Goal: Task Accomplishment & Management: Use online tool/utility

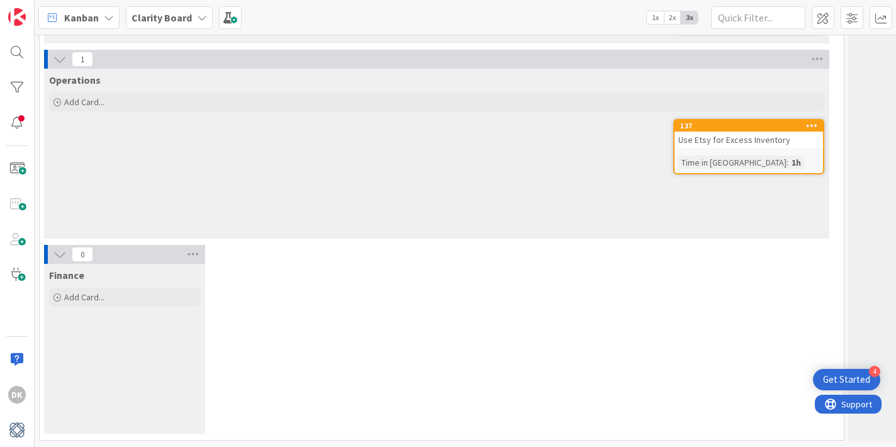
scroll to position [3219, 0]
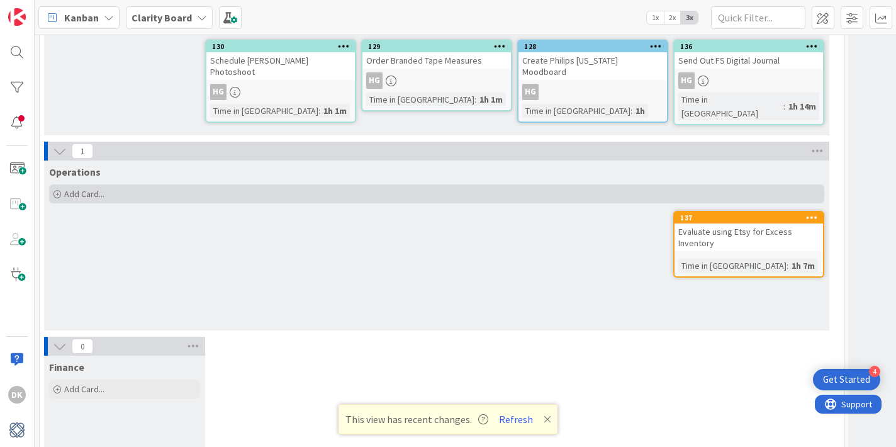
click at [126, 184] on div "Add Card..." at bounding box center [436, 193] width 775 height 19
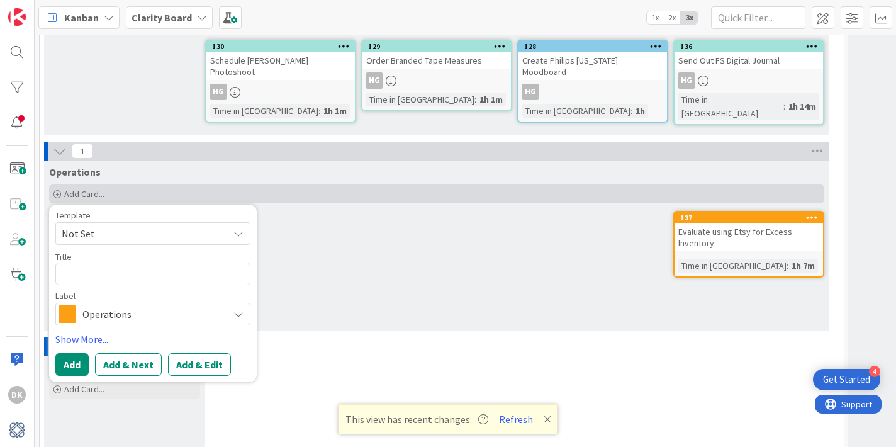
type textarea "x"
type textarea "Re"
type textarea "x"
type textarea "Rey"
type textarea "x"
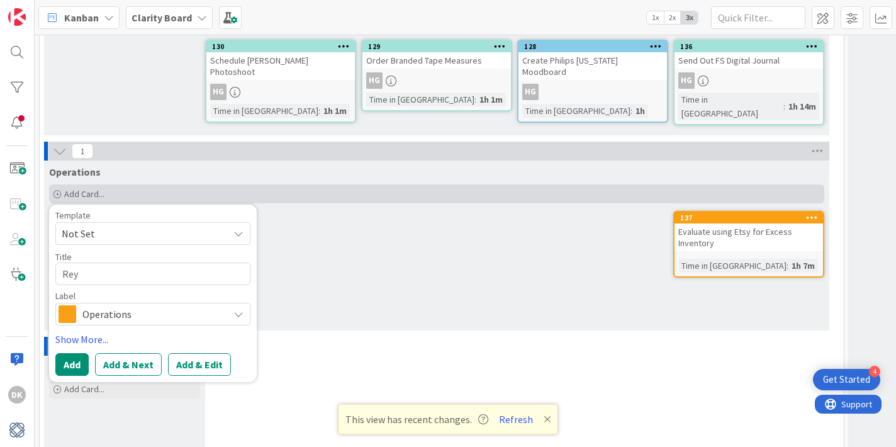
type textarea "Re"
type textarea "x"
type textarea "R"
type textarea "x"
type textarea "RE"
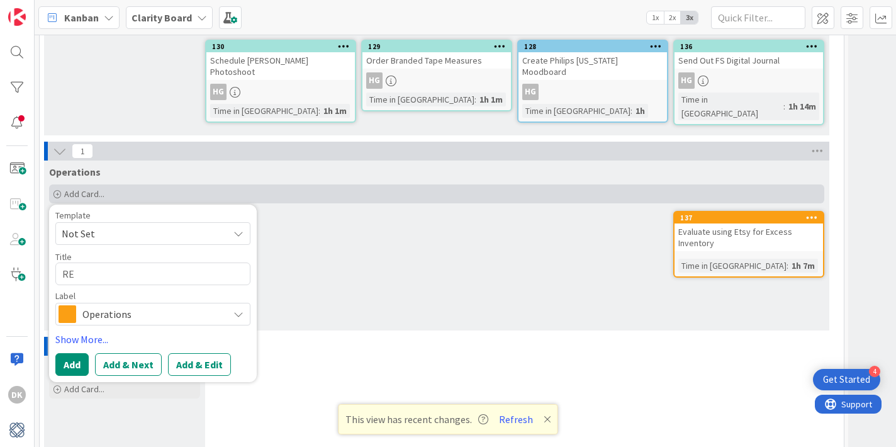
type textarea "x"
type textarea "REY"
type textarea "x"
type textarea "REYN"
type textarea "x"
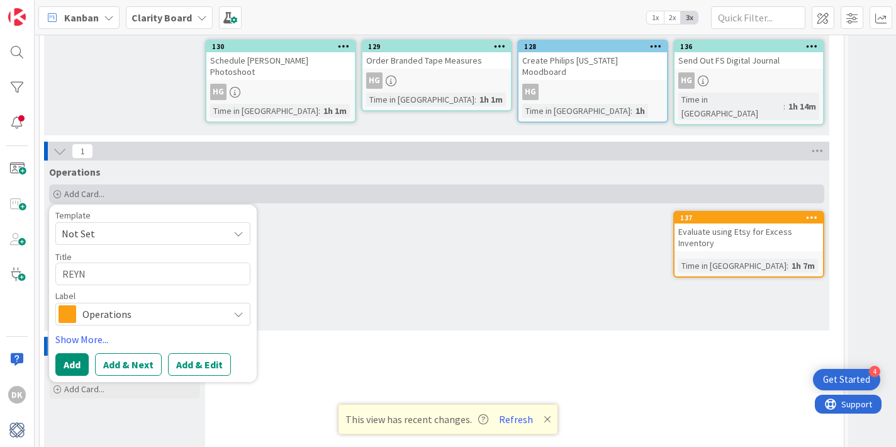
type textarea "REYNO"
type textarea "x"
type textarea "REYNO"
type textarea "x"
type textarea "REYNO F"
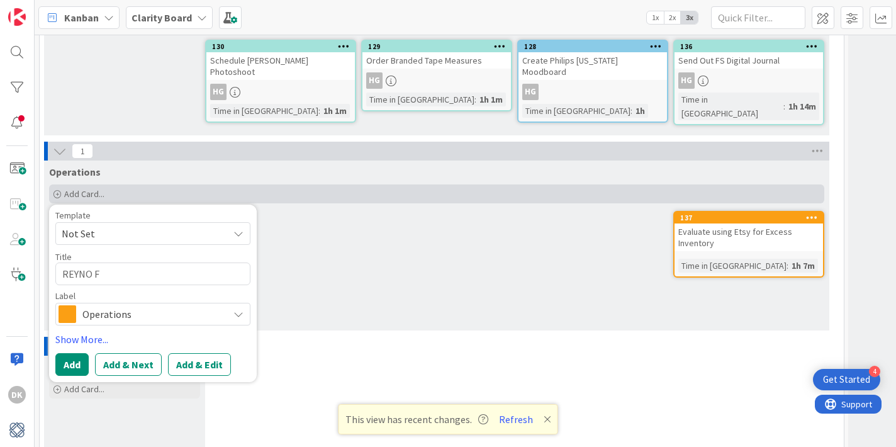
type textarea "x"
type textarea "REYNO Fi"
type textarea "x"
type textarea "REYNO Fin"
type textarea "x"
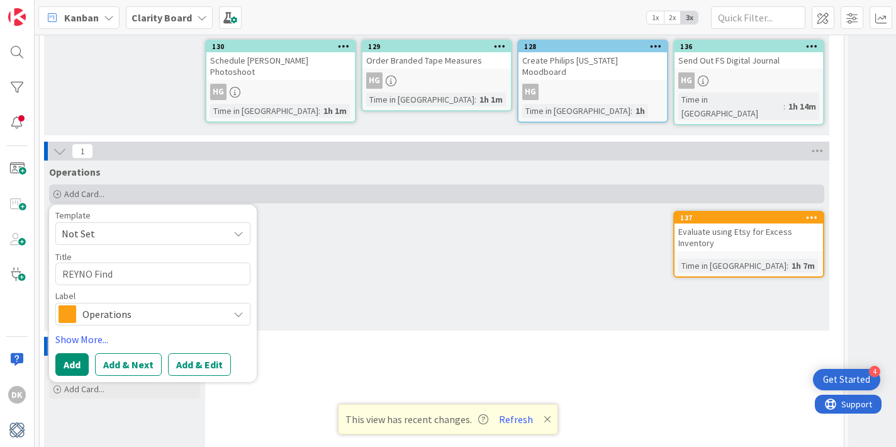
type textarea "REYNO Find"
type textarea "x"
type textarea "REYNO Find W"
type textarea "x"
type textarea "REYNO Find Wa"
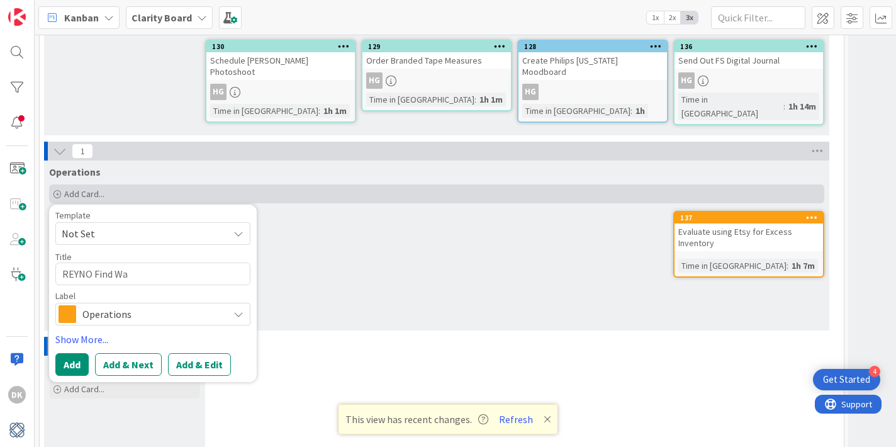
type textarea "x"
type textarea "REYNO Find Wal"
type textarea "x"
type textarea "REYNO Find Wall"
type textarea "x"
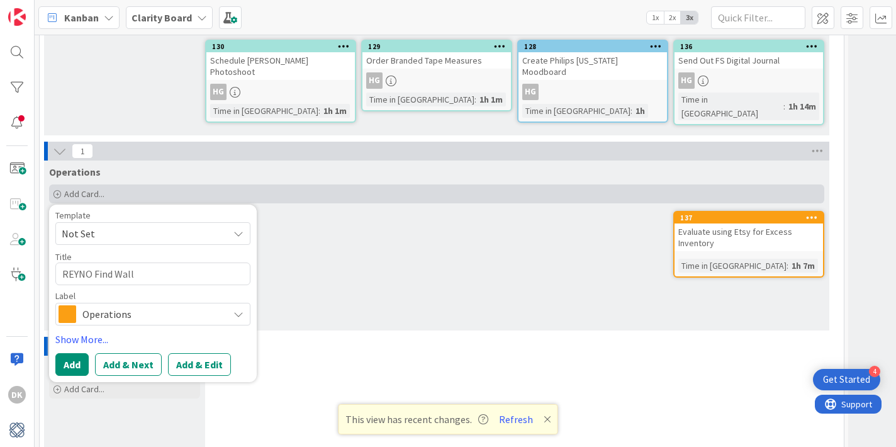
type textarea "REYNO Find Wallp"
type textarea "x"
type textarea "REYNO Find Wallpa"
type textarea "x"
type textarea "REYNO Find Wallpap"
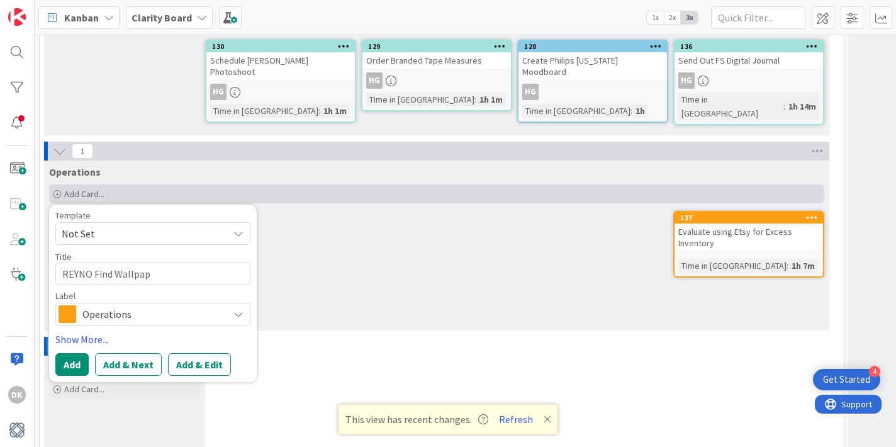
type textarea "x"
type textarea "REYNO Find Wallpape"
type textarea "x"
type textarea "REYNO Find Wallpaper"
type textarea "x"
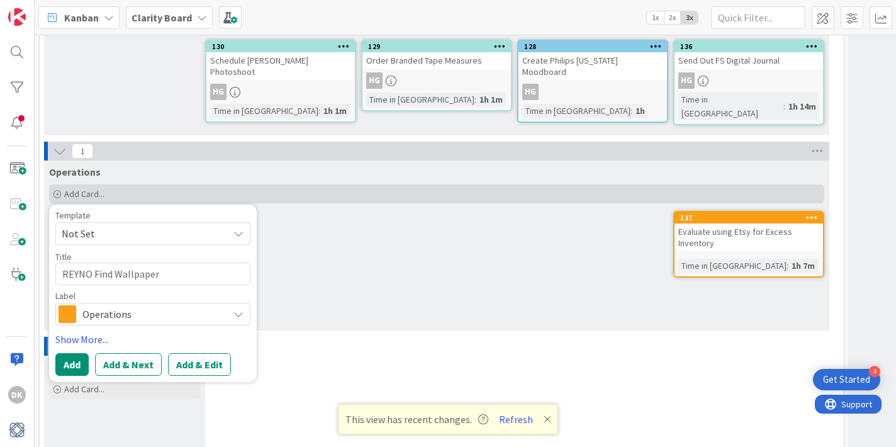
type textarea "REYNO Find Wallpaper f"
type textarea "x"
type textarea "REYNO Find Wallpaper for"
type textarea "x"
type textarea "REYNO Find Wallpaper for"
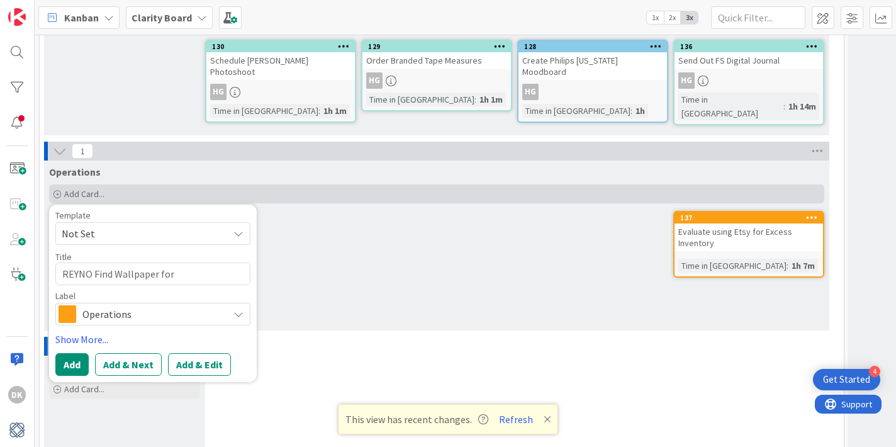
type textarea "x"
type textarea "REYNO Find Wallpaper for B"
type textarea "x"
type textarea "REYNO Find Wallpaper for Ba"
type textarea "x"
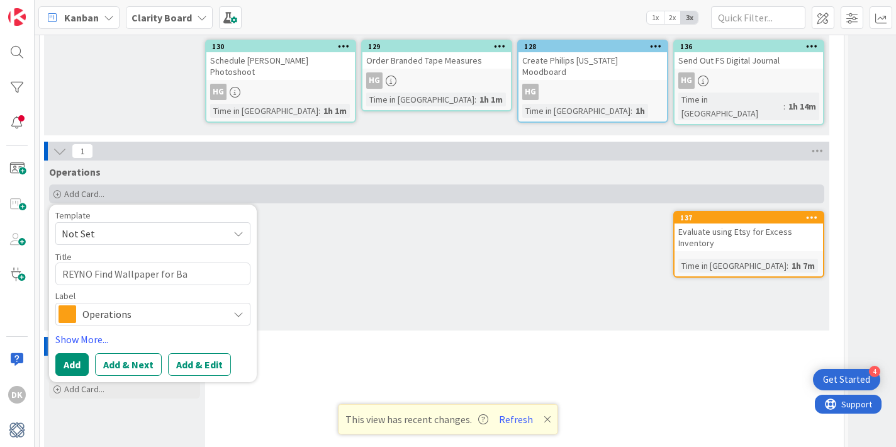
type textarea "REYNO Find Wallpaper for Bat"
type textarea "x"
type textarea "REYNO Find Wallpaper for Bath"
type textarea "x"
type textarea "REYNO Find Wallpaper for Bath"
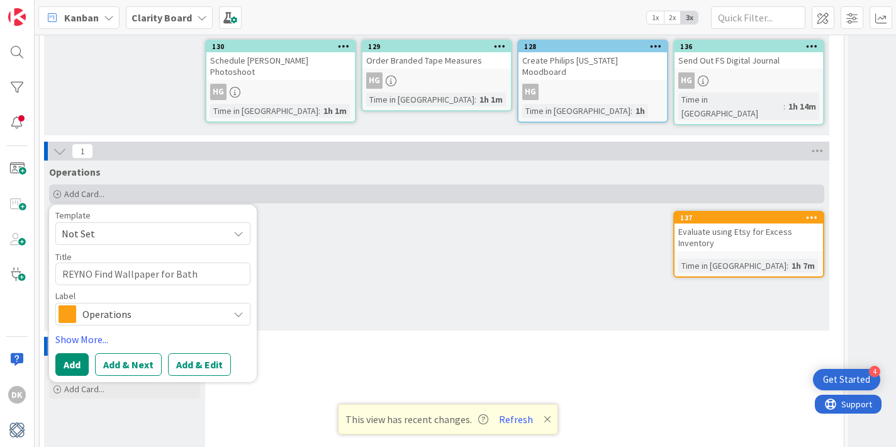
type textarea "x"
type textarea "REYNO Find Wallpaper for Bath i"
type textarea "x"
type textarea "REYNO Find Wallpaper for Bath in"
type textarea "x"
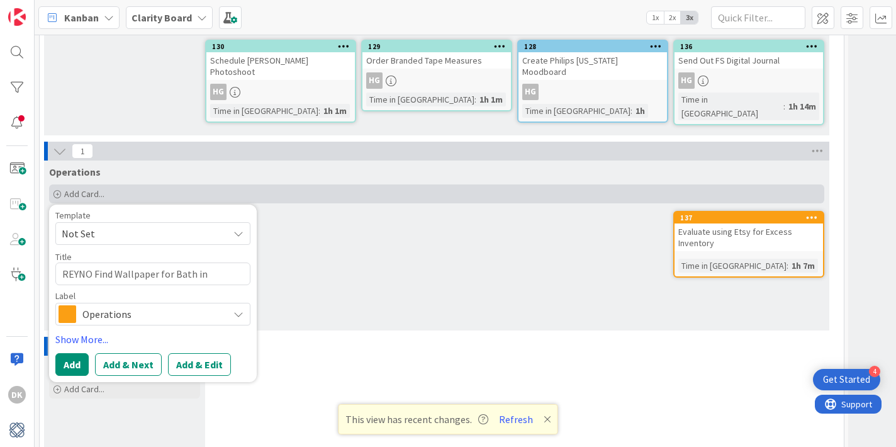
type textarea "REYNO Find Wallpaper for Bath in I"
type textarea "x"
type textarea "REYNO Find Wallpaper for Bath in In"
type textarea "x"
type textarea "REYNO Find Wallpaper for Bath in Inv"
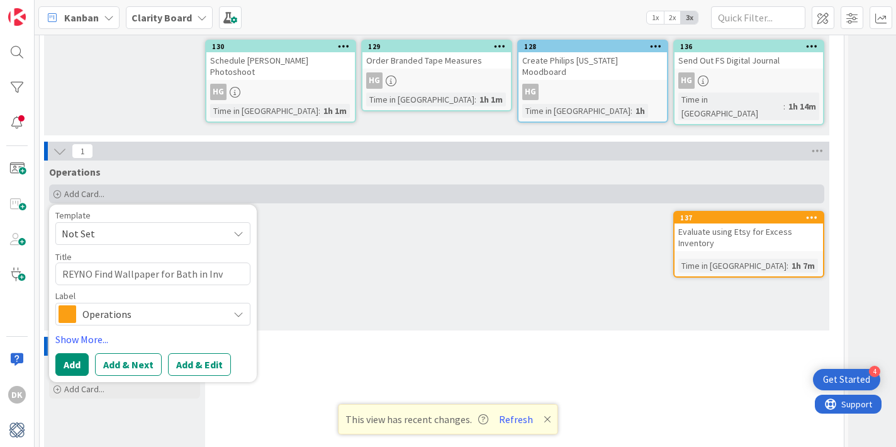
type textarea "x"
type textarea "REYNO Find Wallpaper for Bath in Inve"
type textarea "x"
type textarea "REYNO Find Wallpaper for Bath in Inven"
type textarea "x"
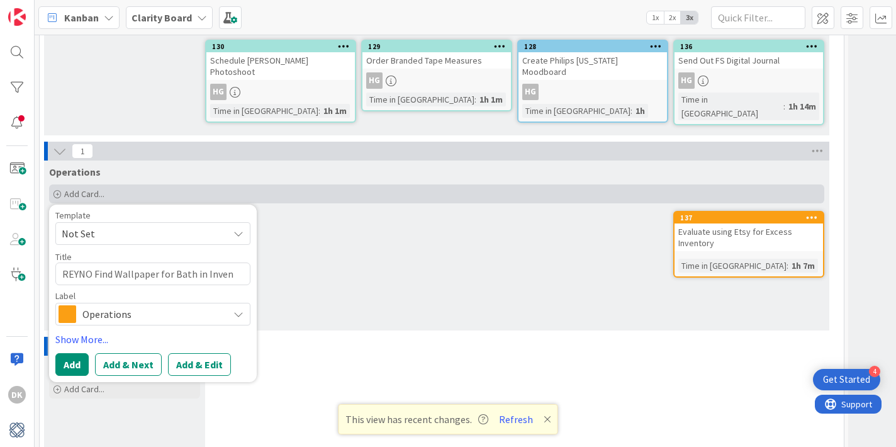
type textarea "REYNO Find Wallpaper for Bath in Invent"
type textarea "x"
type textarea "REYNO Find Wallpaper for Bath in Inventr"
type textarea "x"
type textarea "REYNO Find Wallpaper for Bath in Invent"
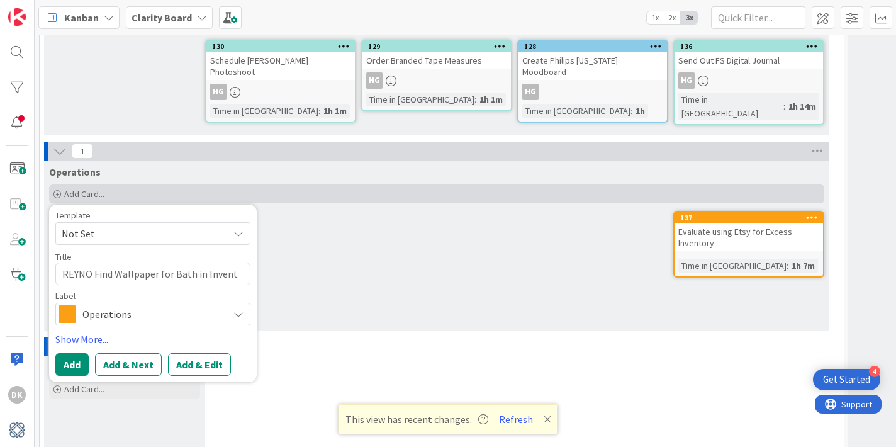
type textarea "x"
type textarea "REYNO Find Wallpaper for Bath in Invento"
type textarea "x"
type textarea "REYNO Find Wallpaper for Bath in Inventor"
type textarea "x"
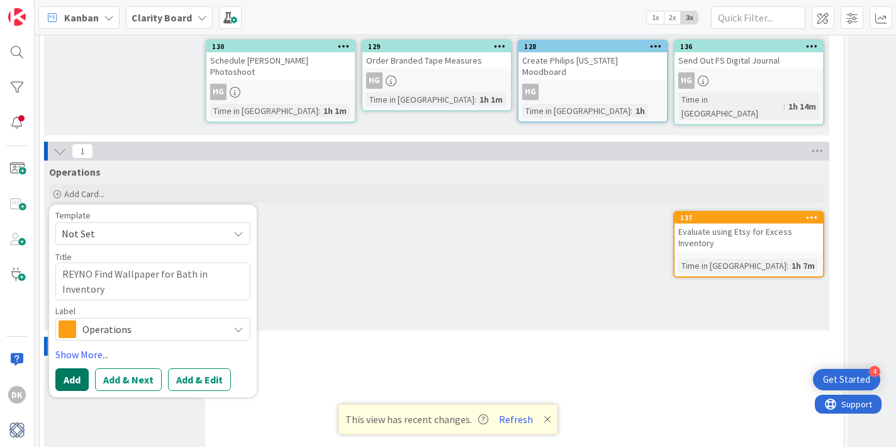
type textarea "REYNO Find Wallpaper for Bath in Inventory"
click at [70, 368] on button "Add" at bounding box center [71, 379] width 33 height 23
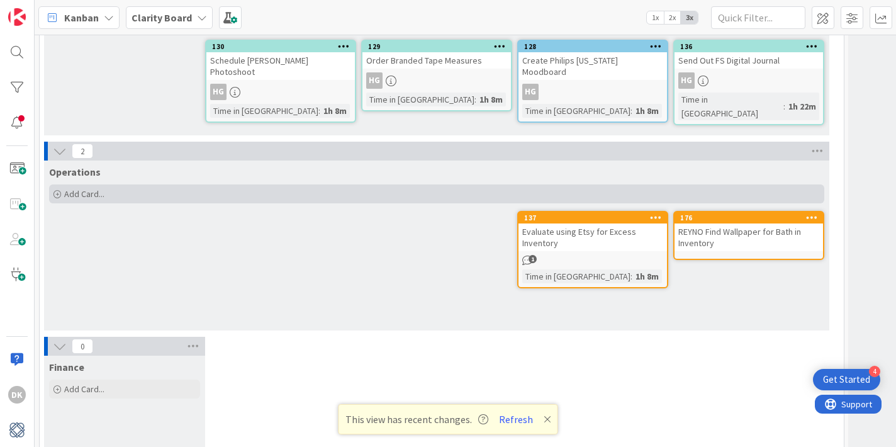
click at [105, 184] on div "Add Card..." at bounding box center [436, 193] width 775 height 19
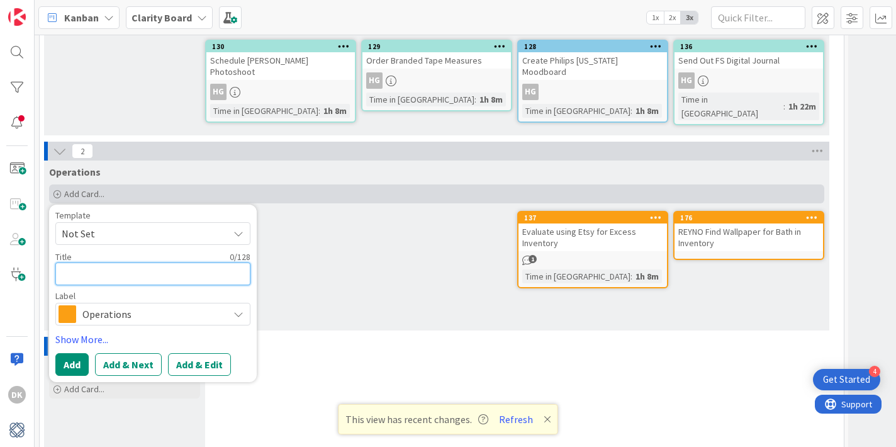
type textarea "x"
type textarea "R"
type textarea "x"
type textarea "RE"
type textarea "x"
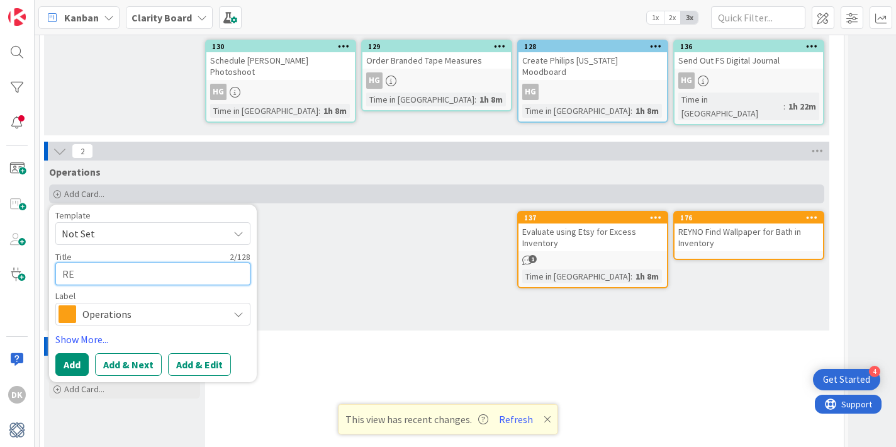
type textarea "REY"
type textarea "x"
type textarea "REYN"
type textarea "x"
type textarea "REYNO"
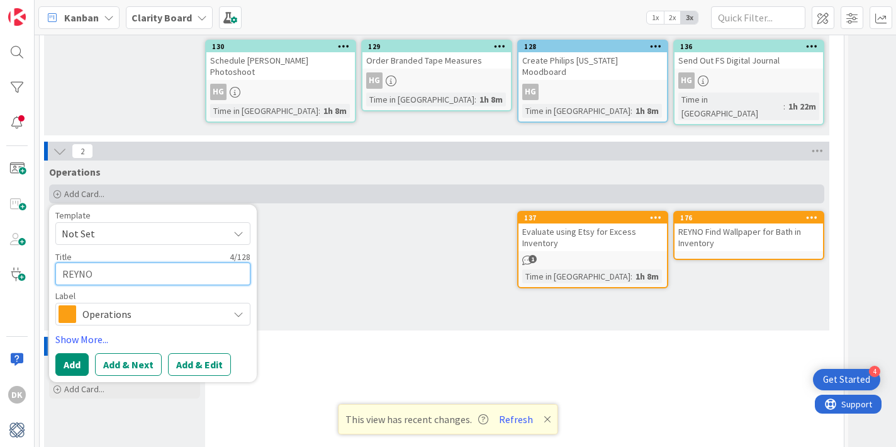
type textarea "x"
type textarea "REYNO"
type textarea "x"
type textarea "REYNO J"
type textarea "x"
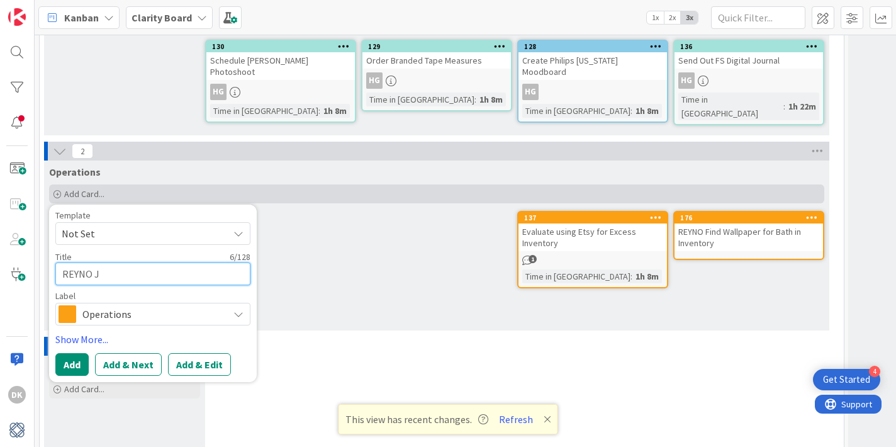
type textarea "[PERSON_NAME]"
type textarea "x"
type textarea "[PERSON_NAME]"
type textarea "x"
type textarea "[PERSON_NAME]"
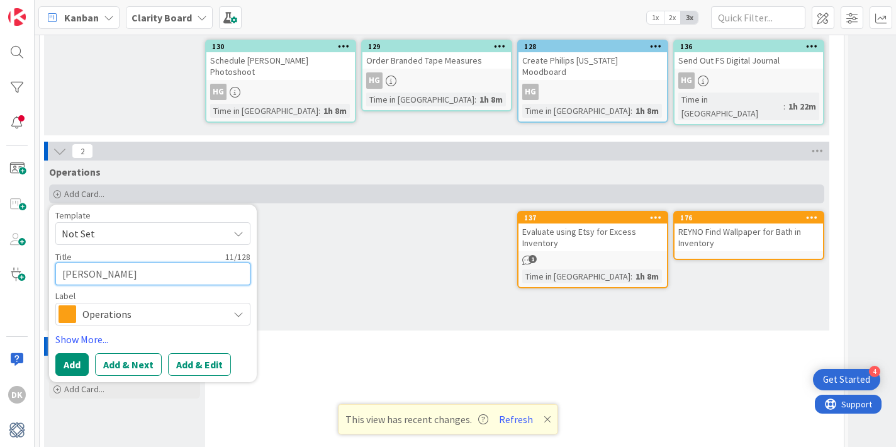
type textarea "x"
type textarea "[PERSON_NAME]"
type textarea "x"
type textarea "[PERSON_NAME]"
type textarea "x"
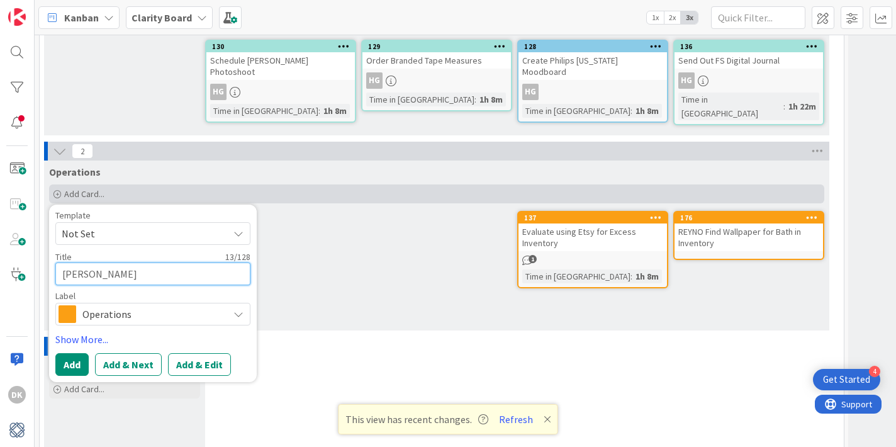
type textarea "[PERSON_NAME]"
type textarea "x"
type textarea "[PERSON_NAME]"
type textarea "x"
type textarea "[PERSON_NAME]"
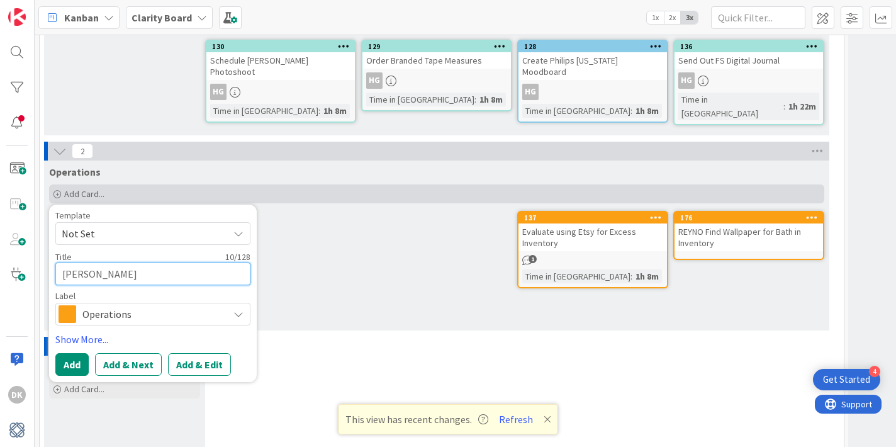
type textarea "x"
type textarea "[PERSON_NAME]"
type textarea "x"
type textarea "[PERSON_NAME]"
type textarea "x"
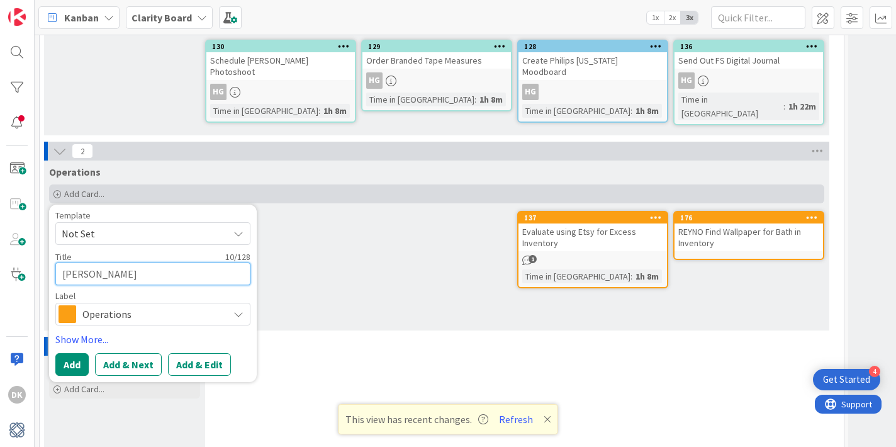
type textarea "[PERSON_NAME]"
type textarea "x"
type textarea "[PERSON_NAME]"
type textarea "x"
type textarea "[PERSON_NAME]"
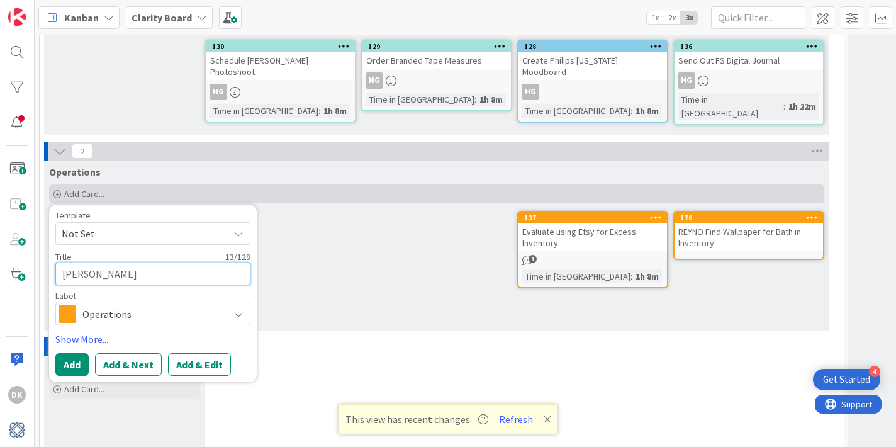
type textarea "x"
type textarea "[PERSON_NAME]"
type textarea "x"
type textarea "REYNO [PERSON_NAME]"
type textarea "x"
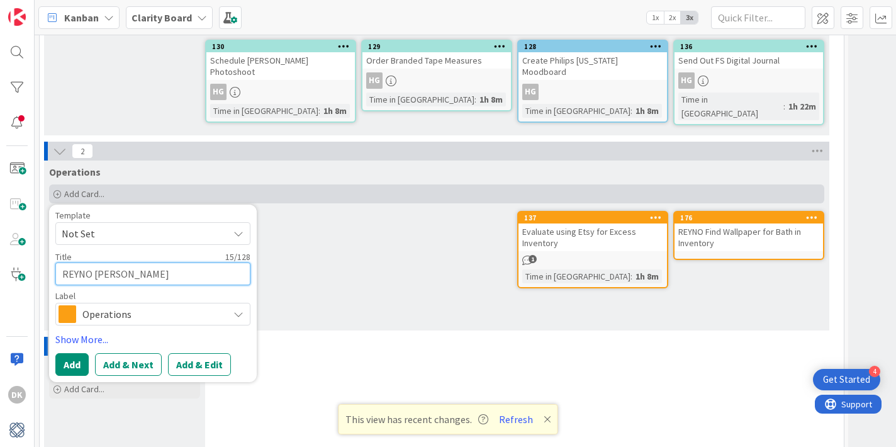
type textarea "REYNO [PERSON_NAME]"
type textarea "x"
type textarea "REYNO [PERSON_NAME]"
type textarea "x"
type textarea "REYNO [PERSON_NAME] to"
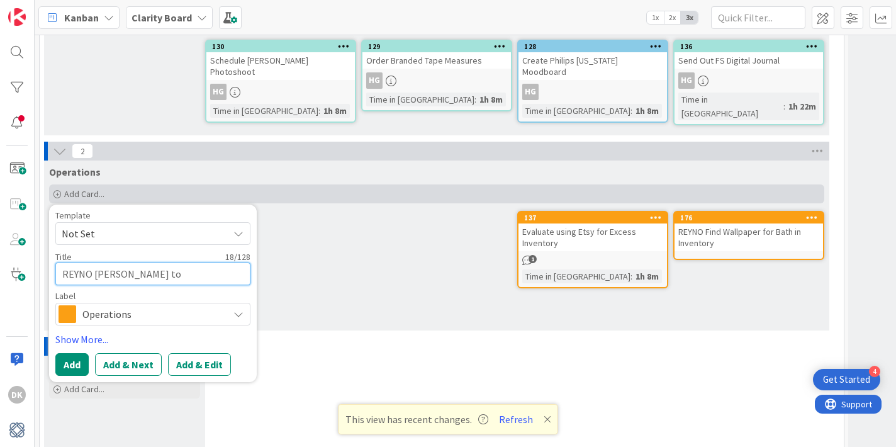
type textarea "x"
type textarea "REYNO [PERSON_NAME] to"
type textarea "x"
type textarea "REYNO [PERSON_NAME] to r"
type textarea "x"
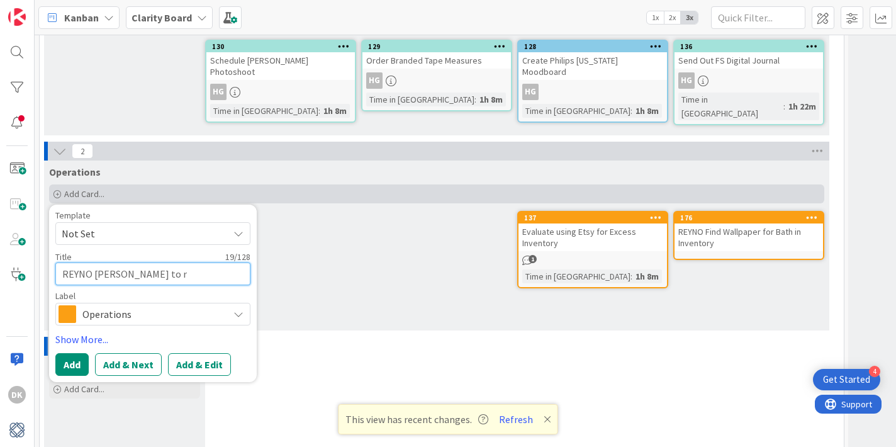
type textarea "[PERSON_NAME] [PERSON_NAME] to re"
type textarea "x"
type textarea "[PERSON_NAME] [PERSON_NAME] to rep"
type textarea "x"
type textarea "[PERSON_NAME] [PERSON_NAME] to repa"
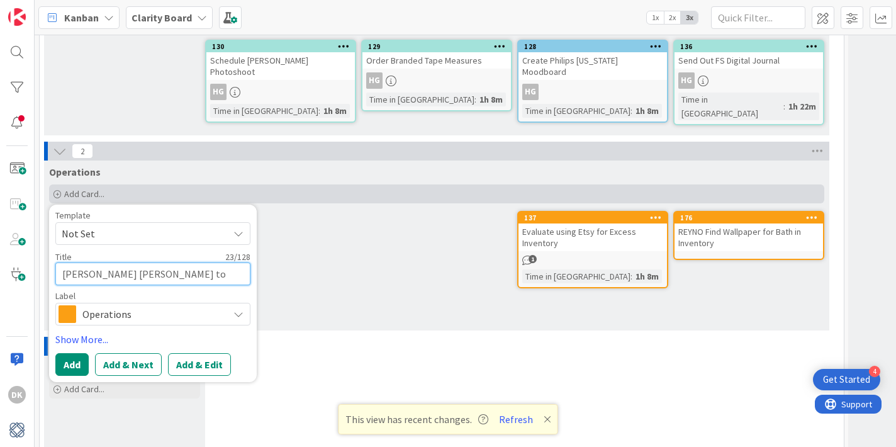
type textarea "x"
type textarea "[PERSON_NAME] [PERSON_NAME] to repai"
type textarea "x"
type textarea "REYNO [PERSON_NAME] to repair"
type textarea "x"
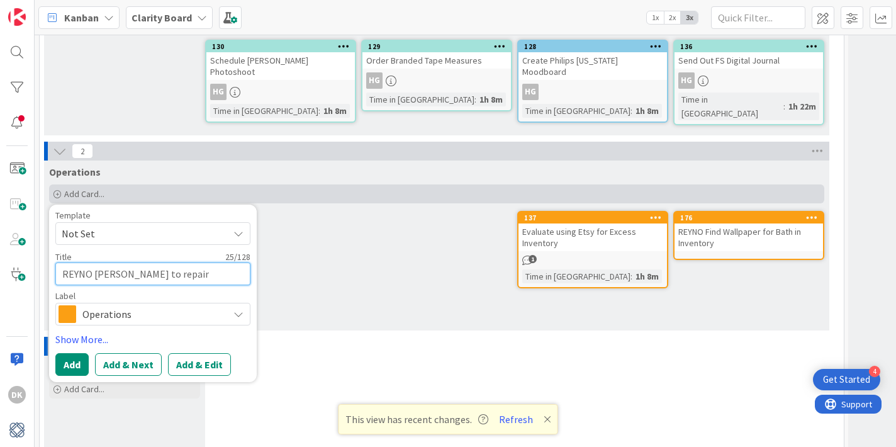
type textarea "REYNO [PERSON_NAME] to repair"
type textarea "x"
type textarea "REYNO [PERSON_NAME] to repair n"
type textarea "x"
type textarea "REYNO [PERSON_NAME] to repair ni"
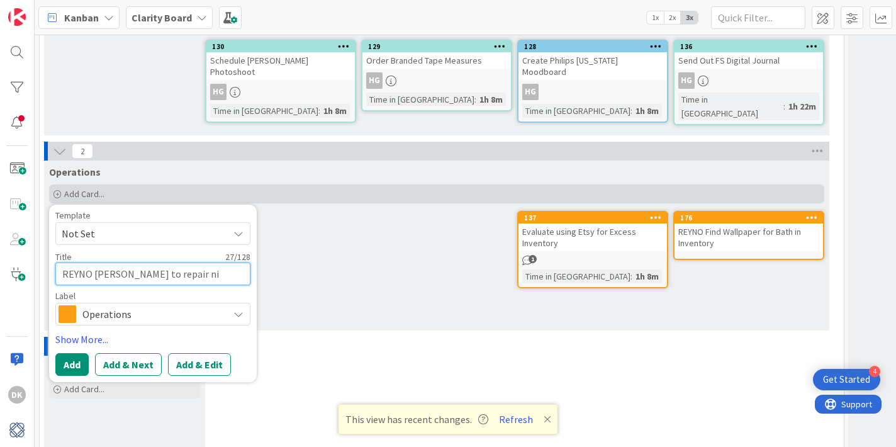
type textarea "x"
type textarea "REYNO [PERSON_NAME] to repair nig"
type textarea "x"
type textarea "REYNO [PERSON_NAME] to repair [GEOGRAPHIC_DATA]"
type textarea "x"
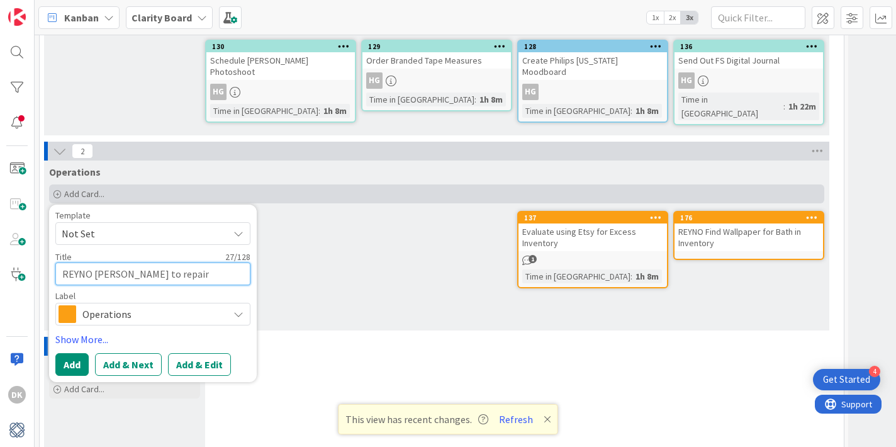
type textarea "REYNO [PERSON_NAME] to repair night"
type textarea "x"
type textarea "REYNO [PERSON_NAME] to repair night"
type textarea "x"
type textarea "[PERSON_NAME] [PERSON_NAME] to repair night s"
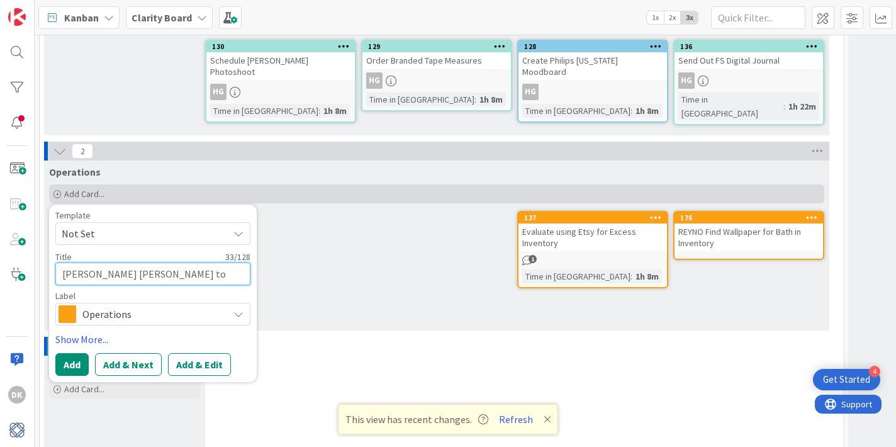
type textarea "x"
type textarea "REYNO [PERSON_NAME] to repair night st"
type textarea "x"
type textarea "[PERSON_NAME] [PERSON_NAME] to repair night sta"
type textarea "x"
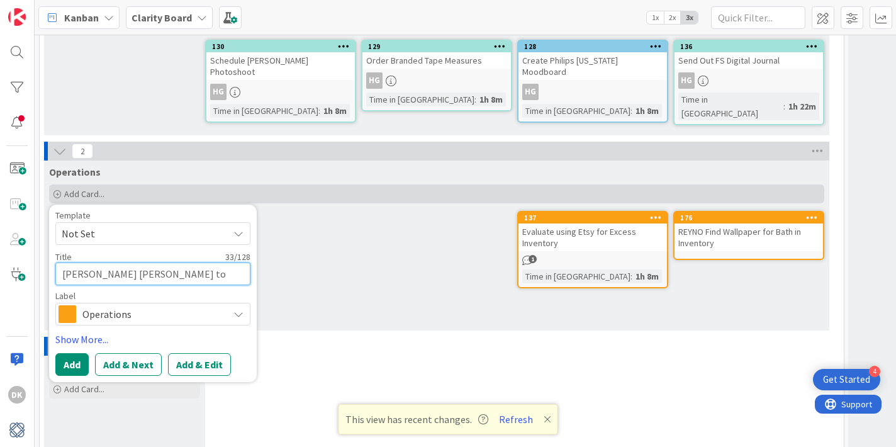
type textarea "[PERSON_NAME] [PERSON_NAME] to repair night [PERSON_NAME]"
type textarea "x"
type textarea "[PERSON_NAME] [PERSON_NAME] to repair night stand"
type textarea "x"
type textarea "[PERSON_NAME] [PERSON_NAME] to repair night stand"
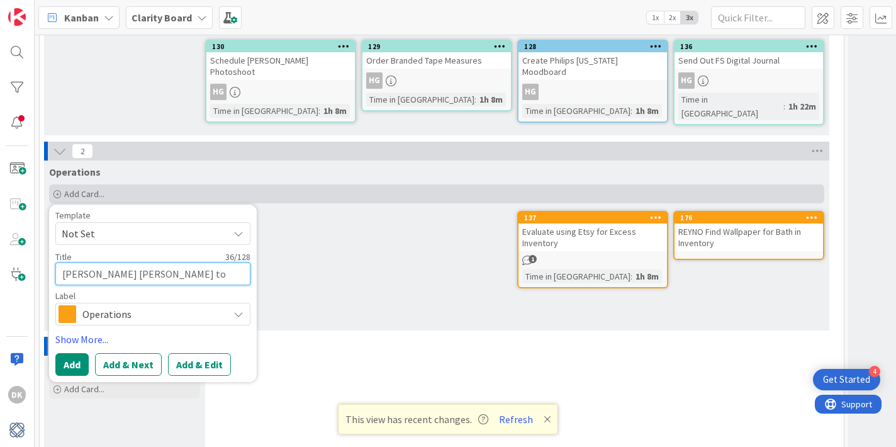
type textarea "x"
type textarea "[PERSON_NAME] [PERSON_NAME] to repair night stand a"
type textarea "x"
type textarea "[PERSON_NAME] [PERSON_NAME] to repair night stand an"
type textarea "x"
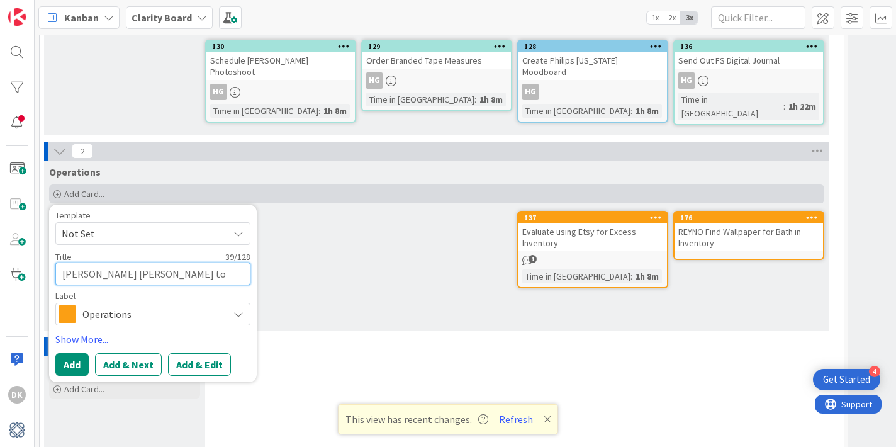
type textarea "[PERSON_NAME] [PERSON_NAME] to repair night stand and"
type textarea "x"
type textarea "[PERSON_NAME] [PERSON_NAME] to repair night stand and S"
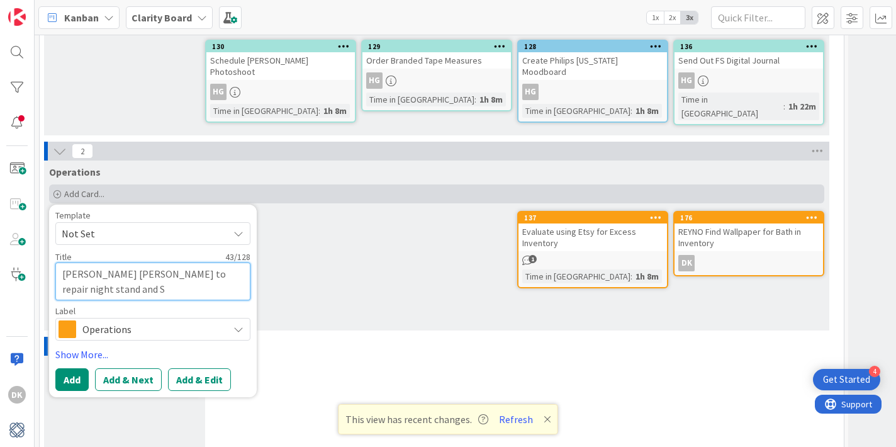
type textarea "x"
type textarea "[PERSON_NAME] [PERSON_NAME] to repair night stand and St"
type textarea "x"
type textarea "[PERSON_NAME] [PERSON_NAME] to repair night stand and Sto"
type textarea "x"
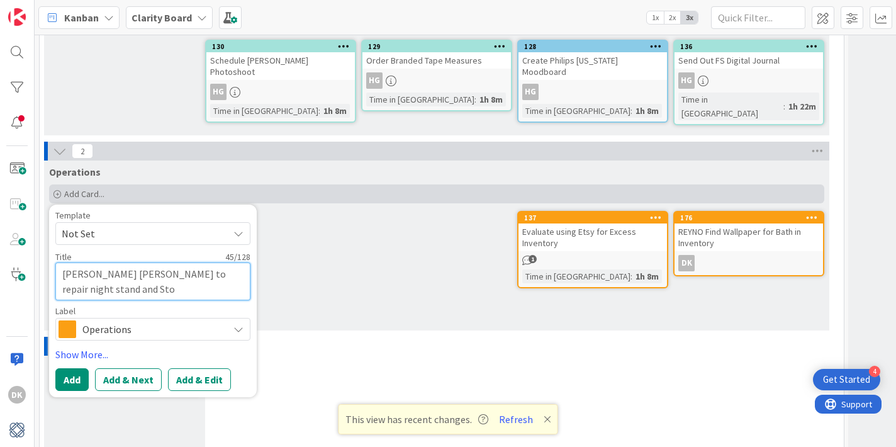
type textarea "[PERSON_NAME] [PERSON_NAME] to repair night stand and [GEOGRAPHIC_DATA]"
type textarea "x"
type textarea "[PERSON_NAME] [PERSON_NAME] to repair night stand and Sto"
type textarea "x"
type textarea "[PERSON_NAME] [PERSON_NAME] to repair night stand and St"
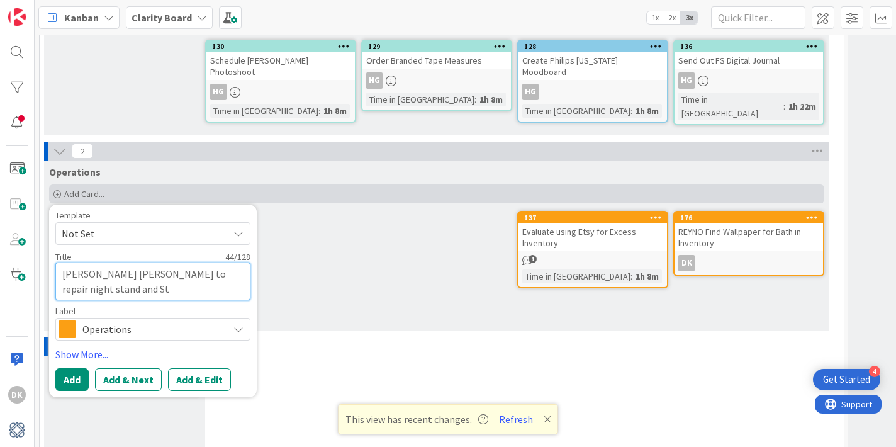
type textarea "x"
type textarea "[PERSON_NAME] [PERSON_NAME] to repair night stand and S"
type textarea "x"
type textarea "[PERSON_NAME] [PERSON_NAME] to repair night stand and"
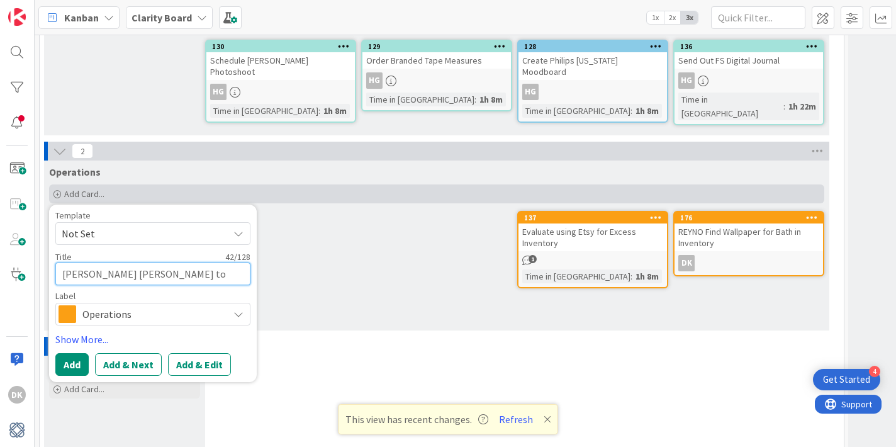
type textarea "x"
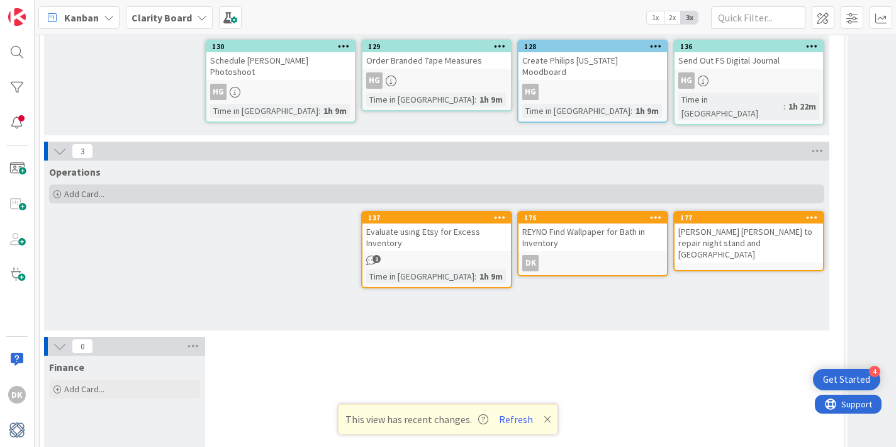
click at [87, 188] on span "Add Card..." at bounding box center [84, 193] width 40 height 11
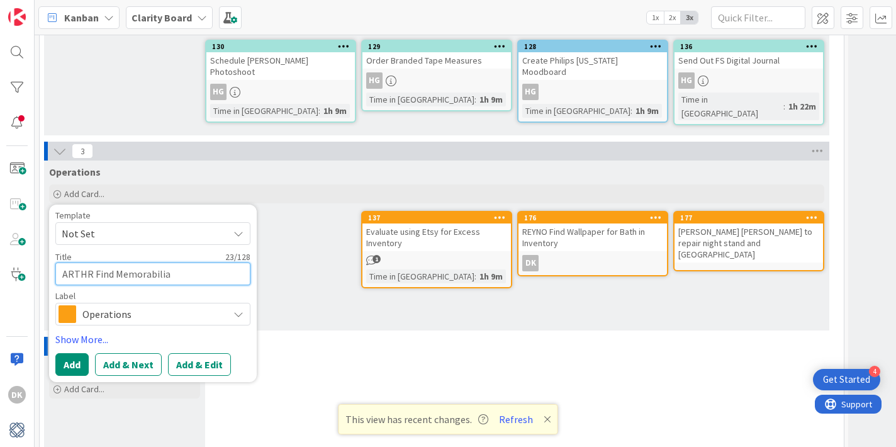
click at [202, 262] on textarea "ARTHR Find Memorabilia" at bounding box center [152, 273] width 195 height 23
click at [72, 353] on button "Add" at bounding box center [71, 364] width 33 height 23
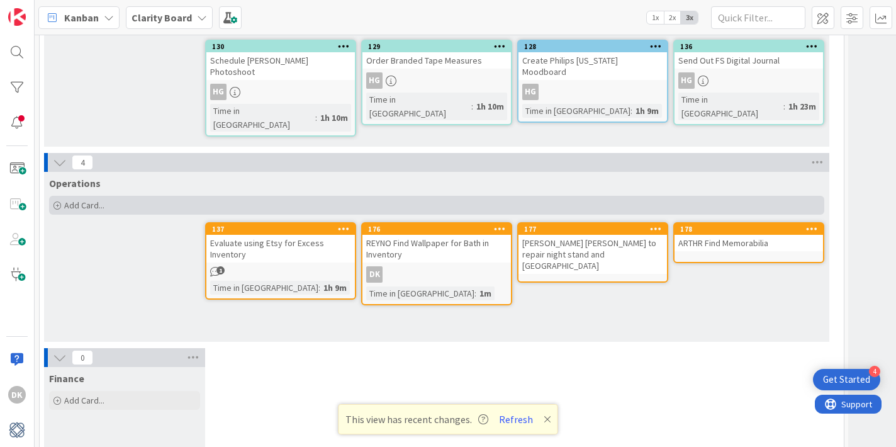
click at [86, 199] on span "Add Card..." at bounding box center [84, 204] width 40 height 11
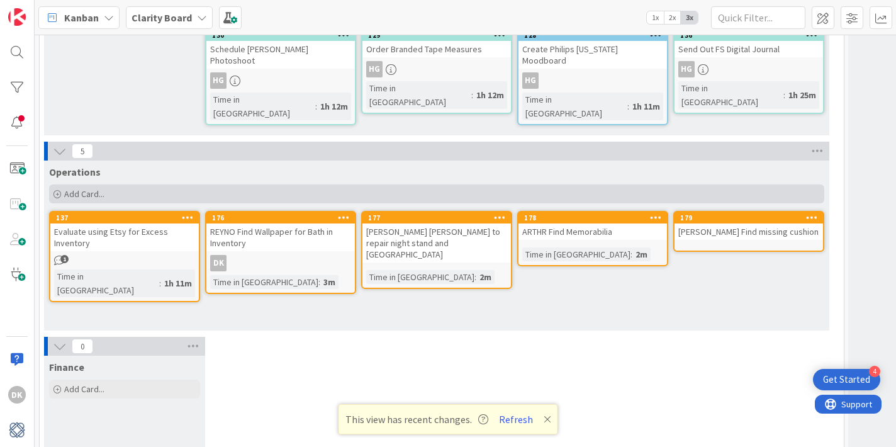
click at [97, 188] on span "Add Card..." at bounding box center [84, 193] width 40 height 11
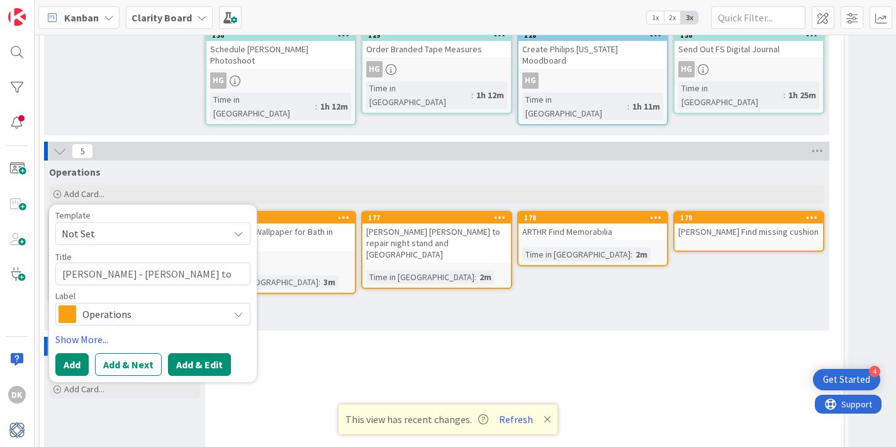
click at [199, 353] on button "Add & Edit" at bounding box center [199, 364] width 63 height 23
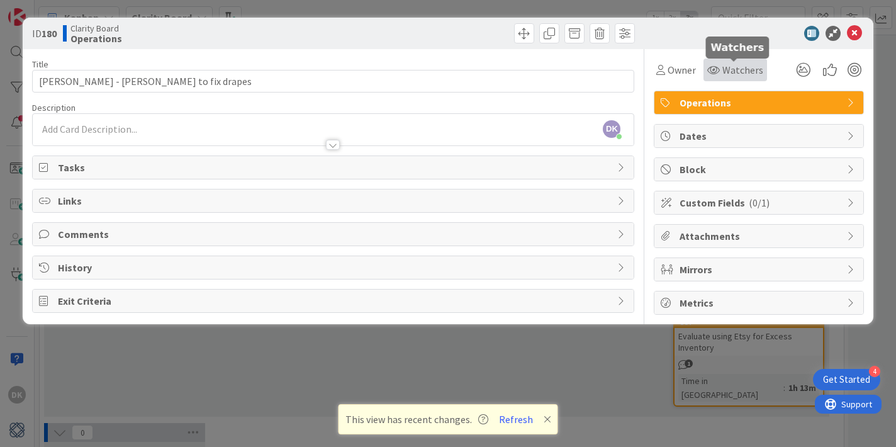
click at [738, 59] on div "Watchers" at bounding box center [735, 69] width 64 height 23
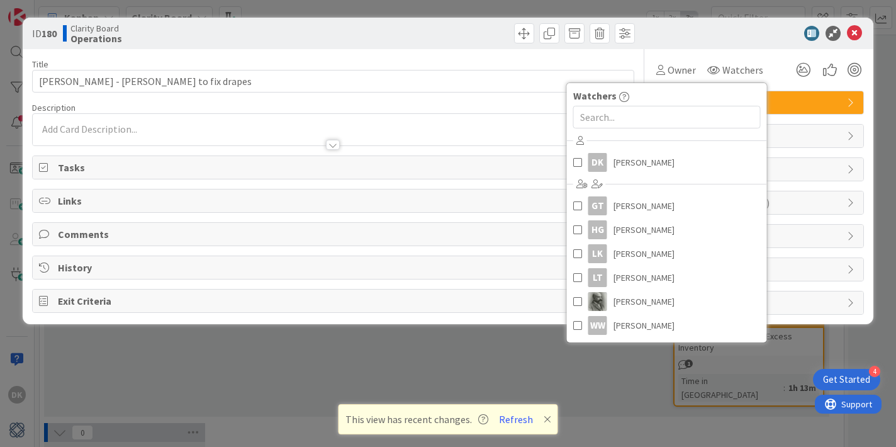
click at [762, 51] on div "Owner Watchers Watchers DK [PERSON_NAME] GT [PERSON_NAME] [PERSON_NAME] [PERSON…" at bounding box center [759, 65] width 210 height 32
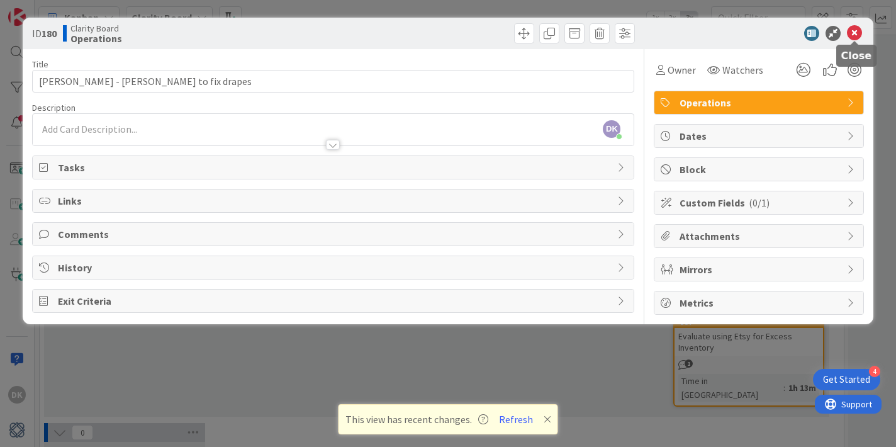
click at [856, 31] on icon at bounding box center [854, 33] width 15 height 15
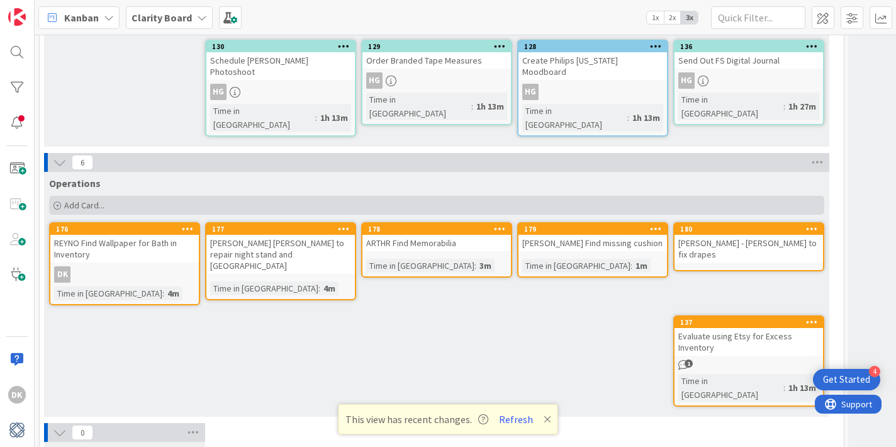
click at [74, 199] on span "Add Card..." at bounding box center [84, 204] width 40 height 11
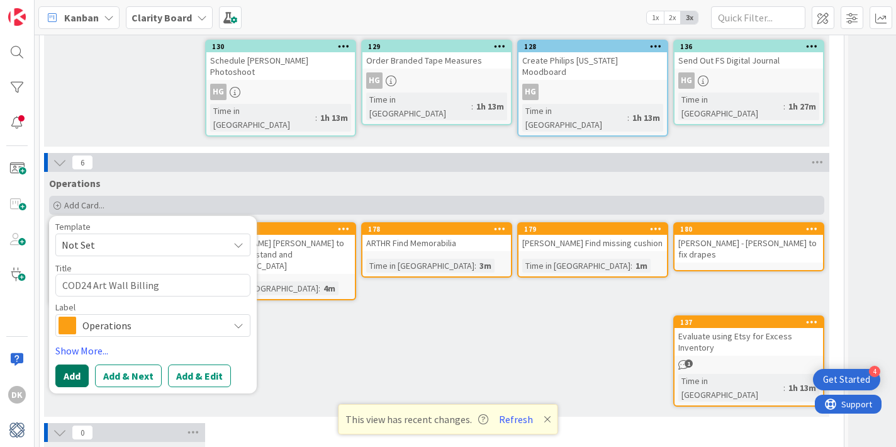
click button "Add" at bounding box center [71, 375] width 33 height 23
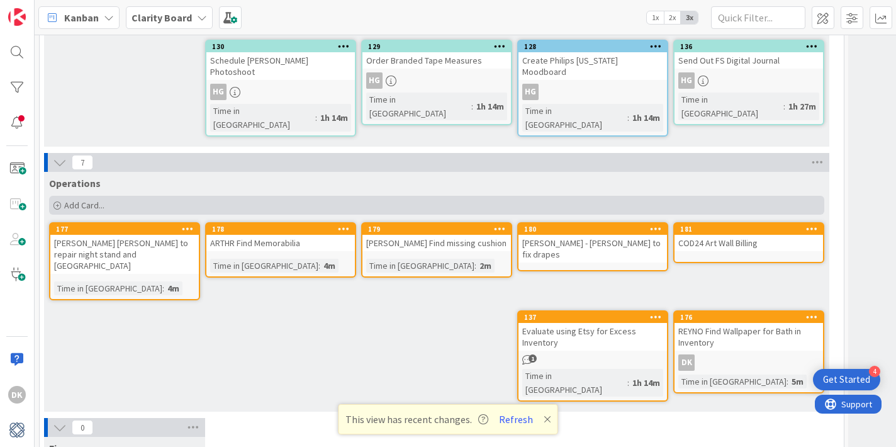
click at [68, 199] on span "Add Card..." at bounding box center [84, 204] width 40 height 11
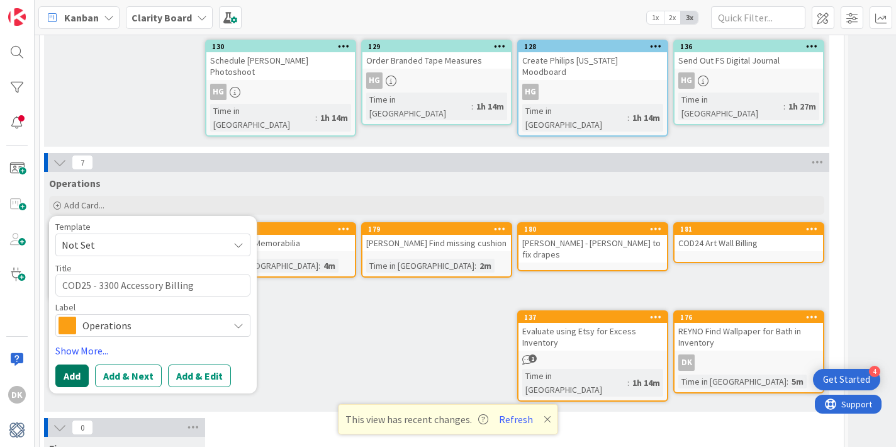
click at [63, 364] on button "Add" at bounding box center [71, 375] width 33 height 23
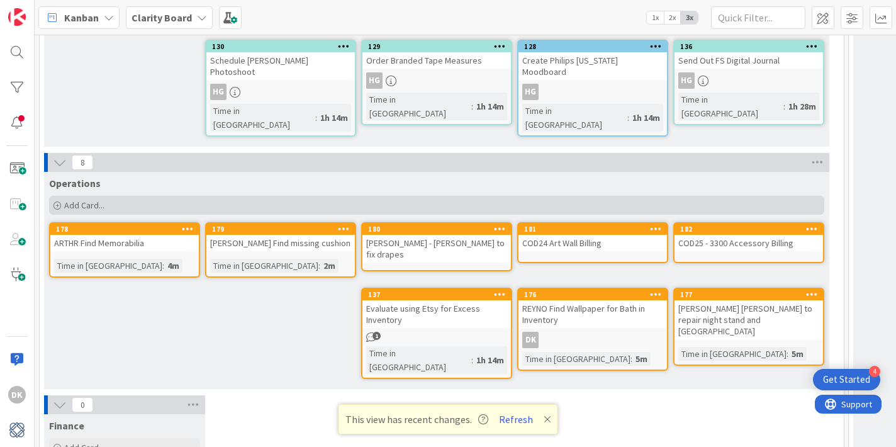
click at [77, 199] on span "Add Card..." at bounding box center [84, 204] width 40 height 11
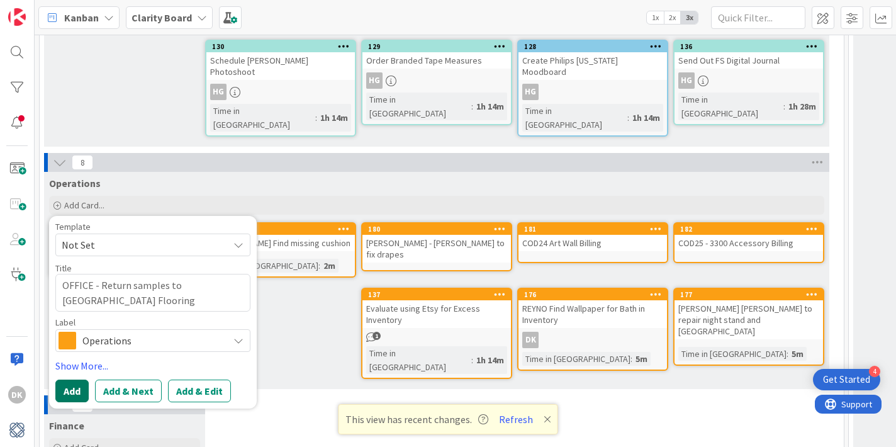
click at [69, 379] on button "Add" at bounding box center [71, 390] width 33 height 23
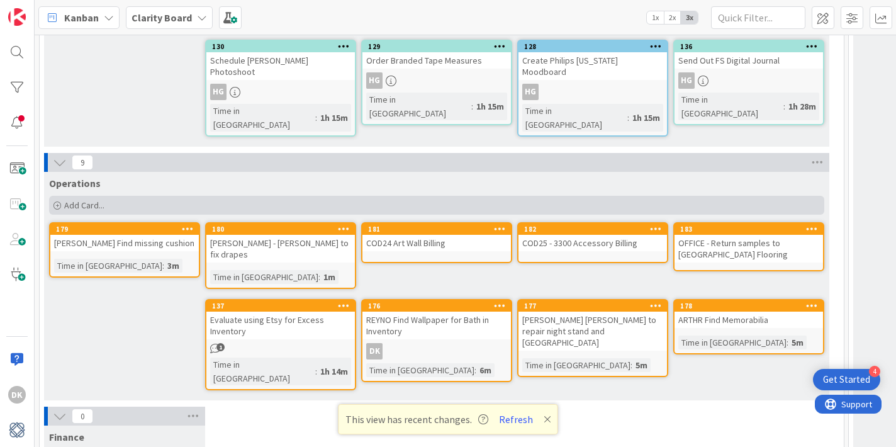
click at [120, 196] on div "Add Card..." at bounding box center [436, 205] width 775 height 19
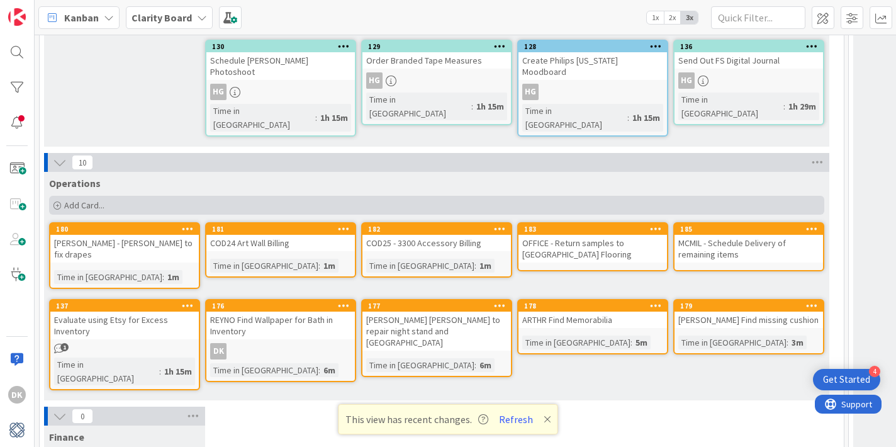
click at [92, 199] on span "Add Card..." at bounding box center [84, 204] width 40 height 11
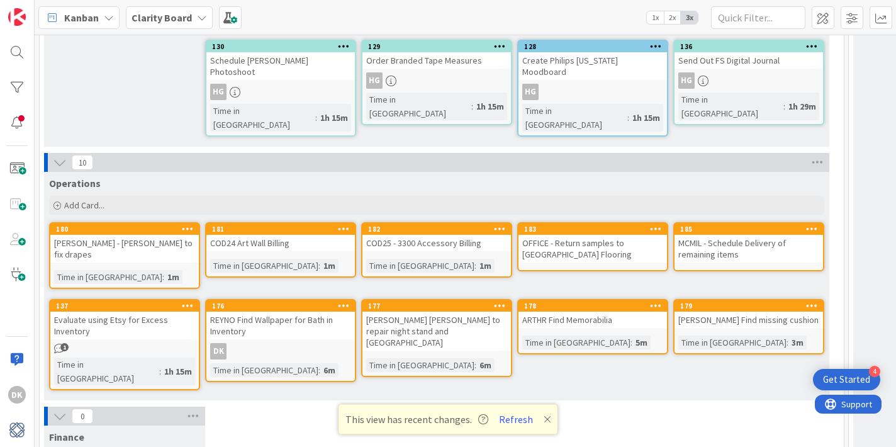
scroll to position [3414, 0]
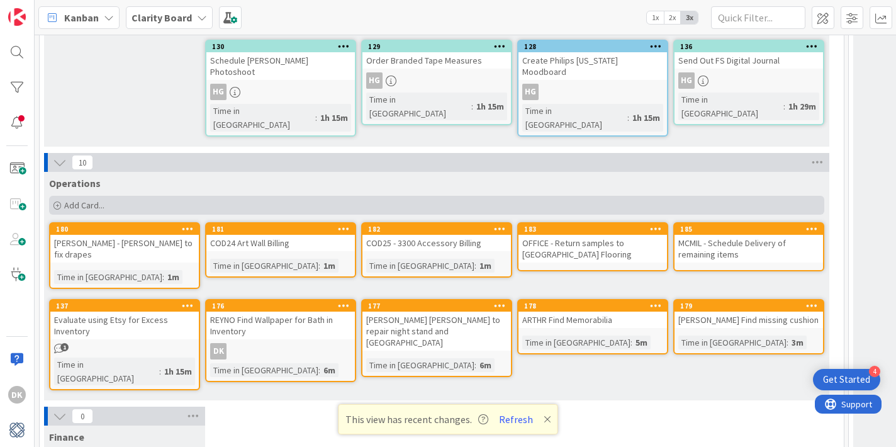
click at [87, 199] on span "Add Card..." at bounding box center [84, 204] width 40 height 11
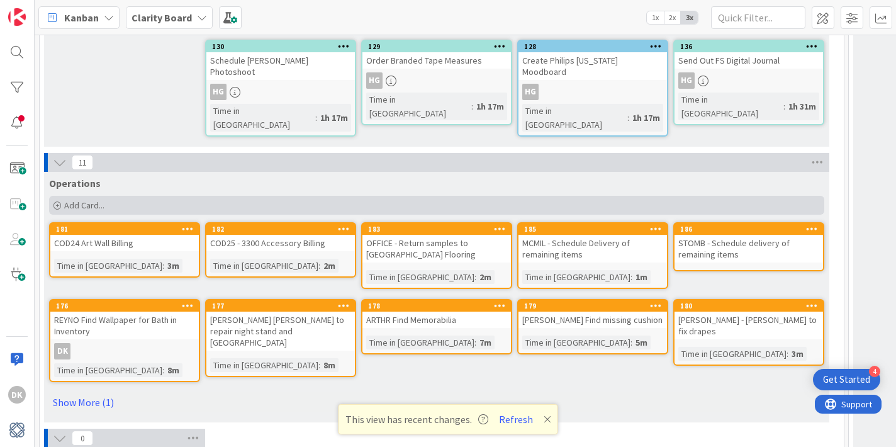
click at [93, 199] on span "Add Card..." at bounding box center [84, 204] width 40 height 11
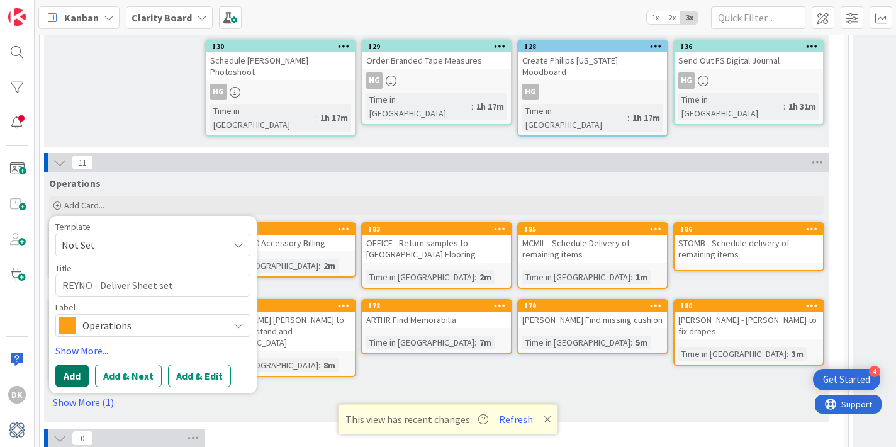
click at [73, 364] on button "Add" at bounding box center [71, 375] width 33 height 23
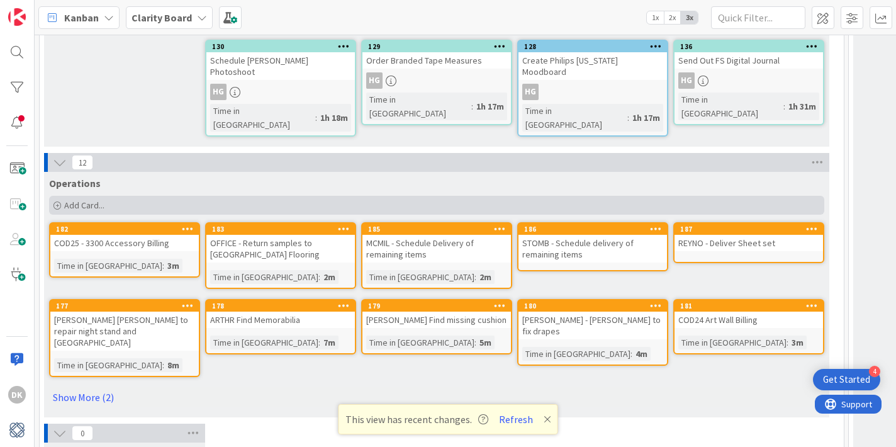
click at [109, 196] on div "Add Card..." at bounding box center [436, 205] width 775 height 19
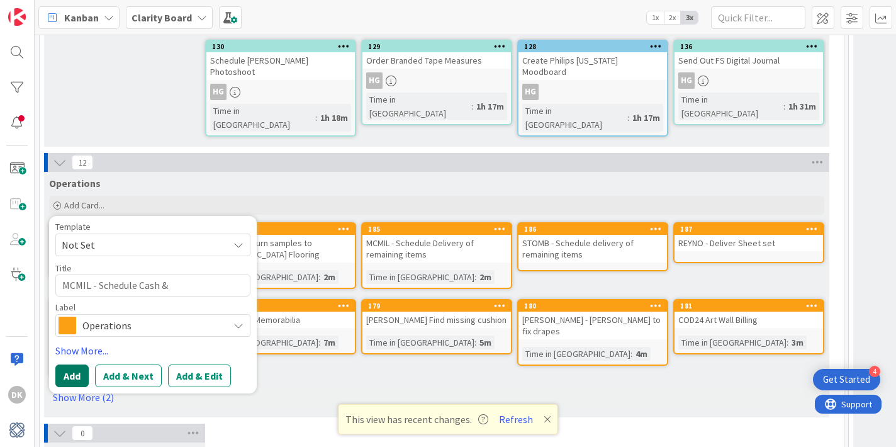
click at [74, 364] on button "Add" at bounding box center [71, 375] width 33 height 23
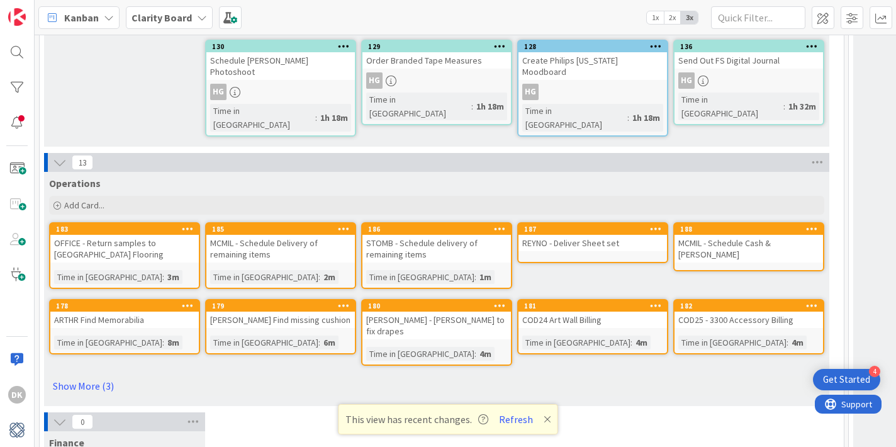
click at [617, 235] on div "REYNO - Deliver Sheet set" at bounding box center [592, 243] width 148 height 16
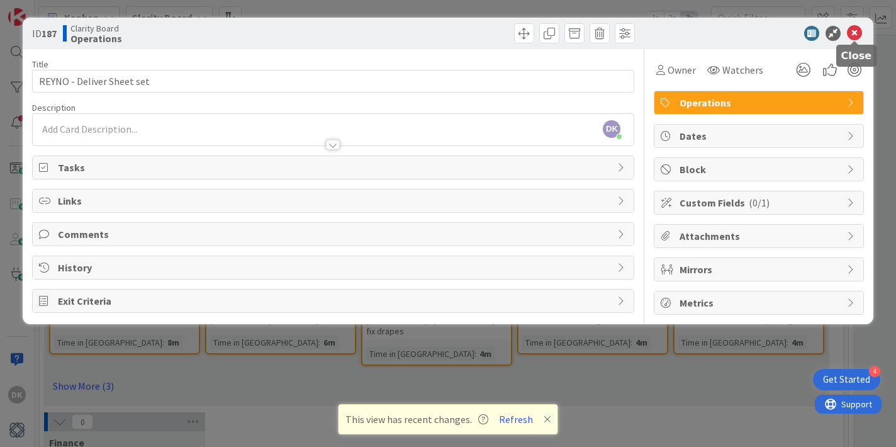
click at [857, 32] on icon at bounding box center [854, 33] width 15 height 15
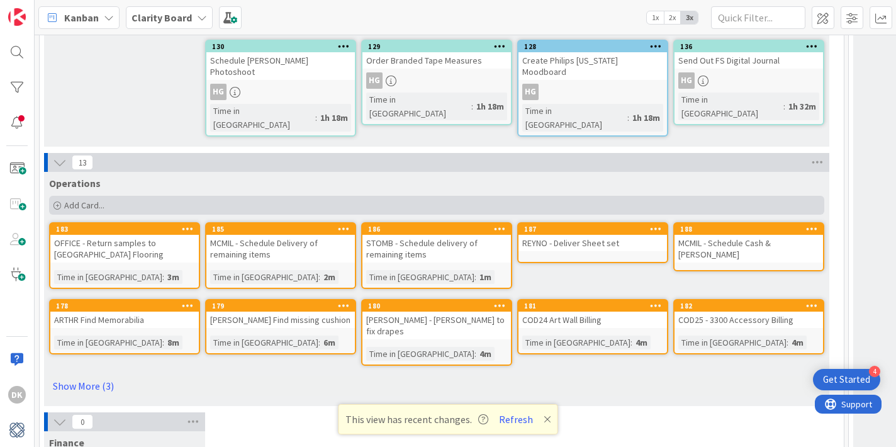
click at [91, 199] on span "Add Card..." at bounding box center [84, 204] width 40 height 11
